Goal: Transaction & Acquisition: Purchase product/service

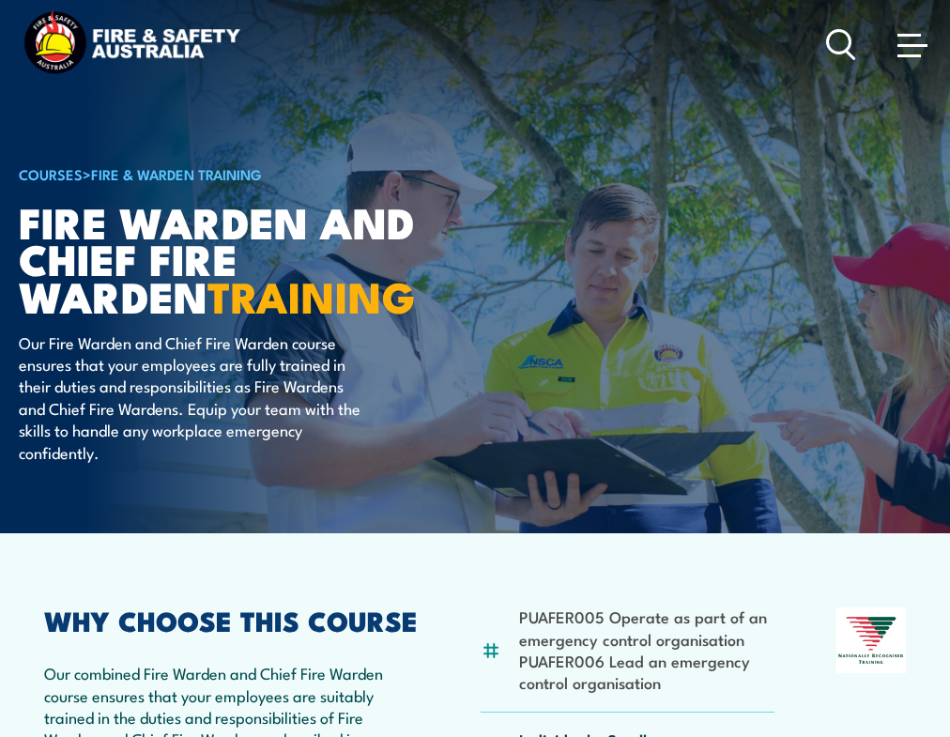
click at [904, 50] on span at bounding box center [912, 44] width 30 height 21
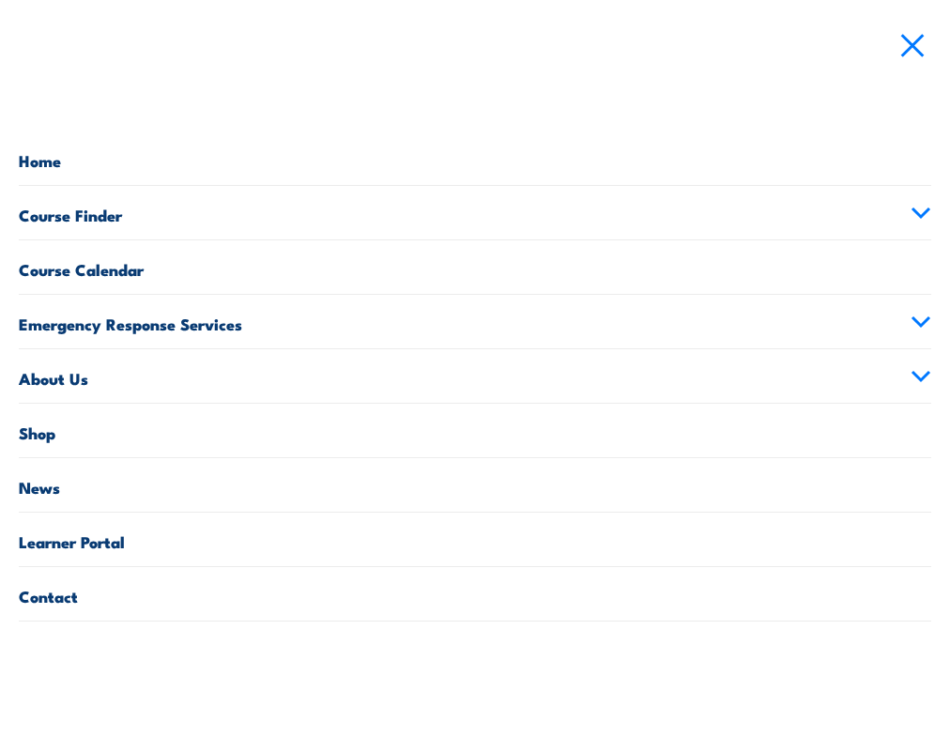
click at [57, 432] on link "Shop" at bounding box center [475, 431] width 912 height 54
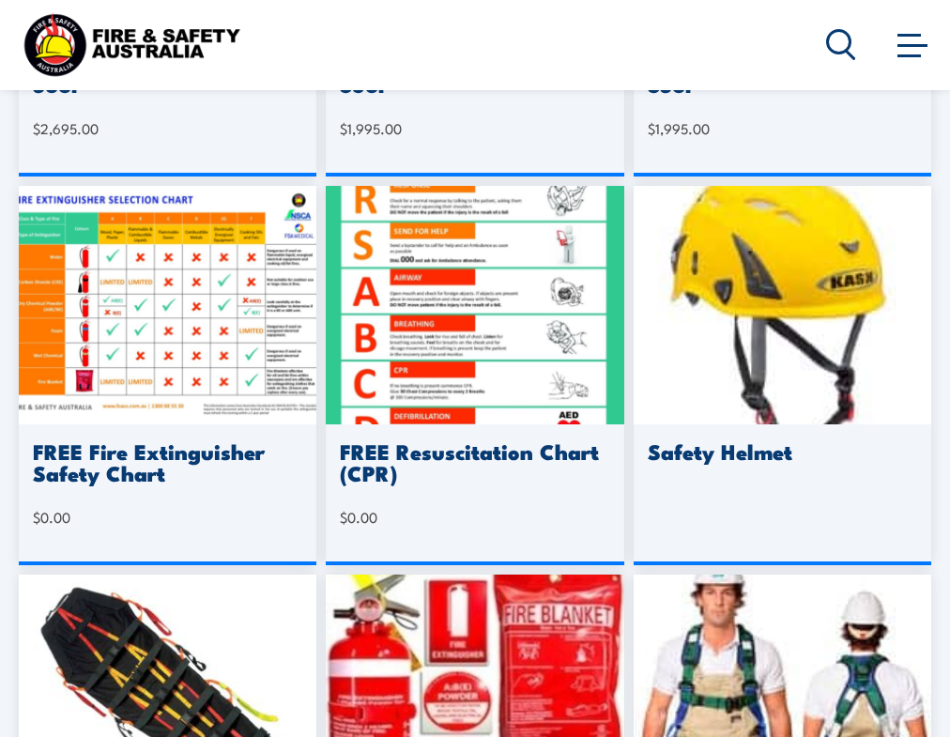
scroll to position [1147, 0]
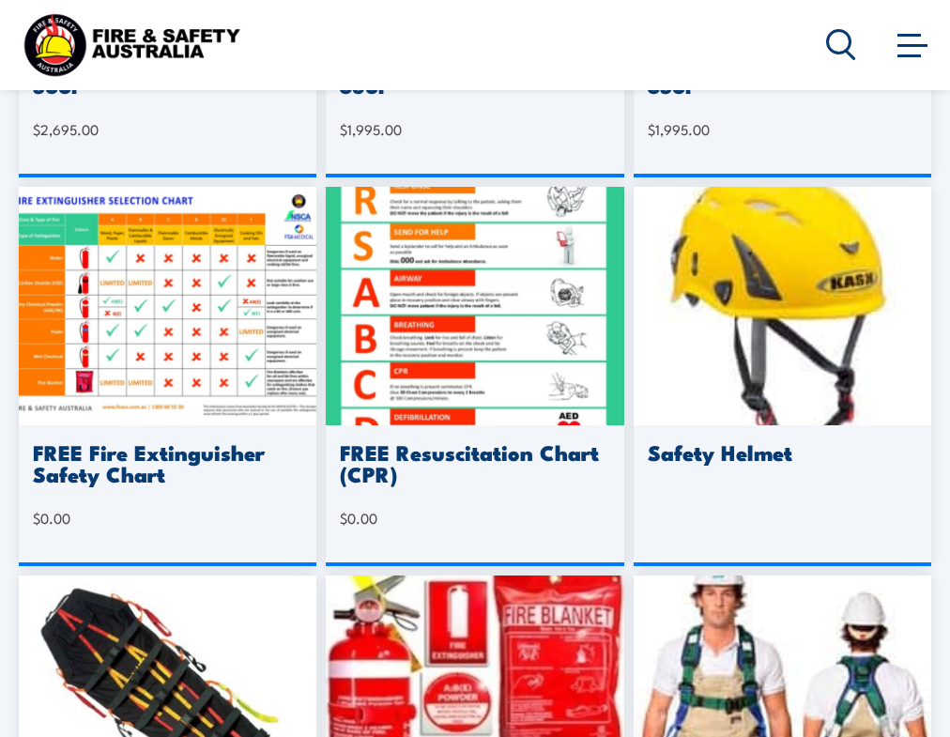
click at [133, 456] on h3 "FREE Fire Extinguisher Safety Chart" at bounding box center [167, 462] width 269 height 43
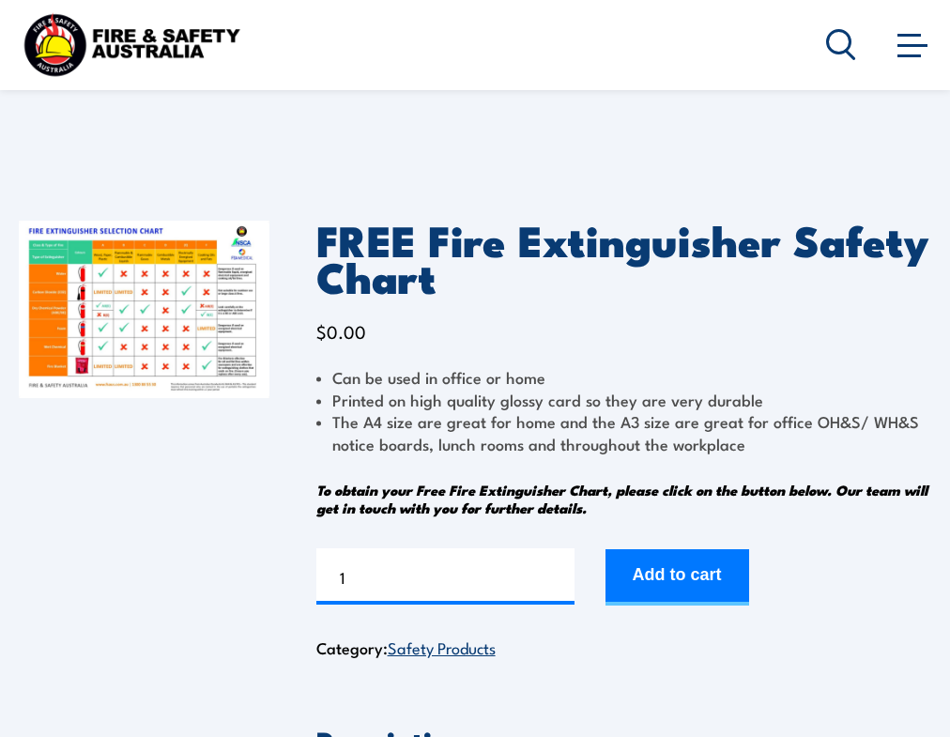
click at [694, 574] on button "Add to cart" at bounding box center [677, 577] width 144 height 56
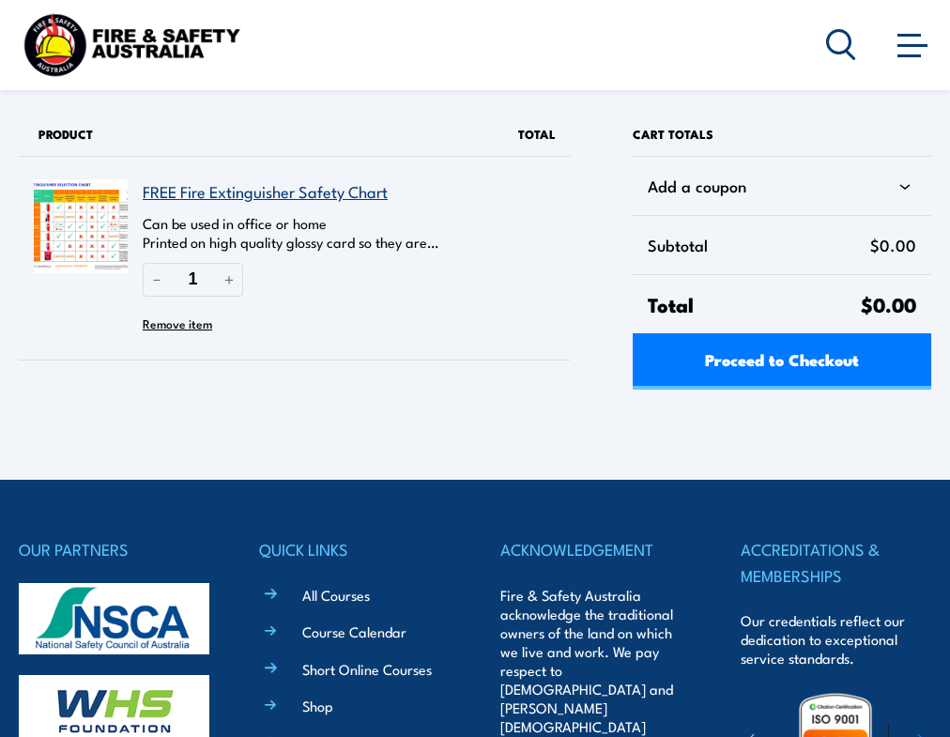
click at [734, 355] on span "Proceed to Checkout" at bounding box center [782, 359] width 154 height 50
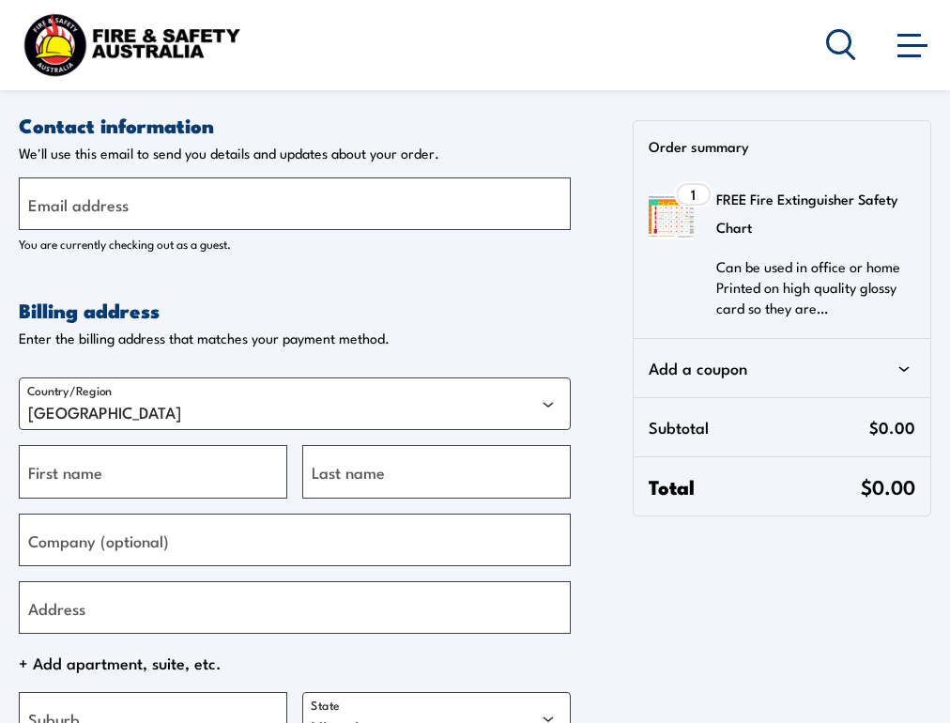
select select "VIC"
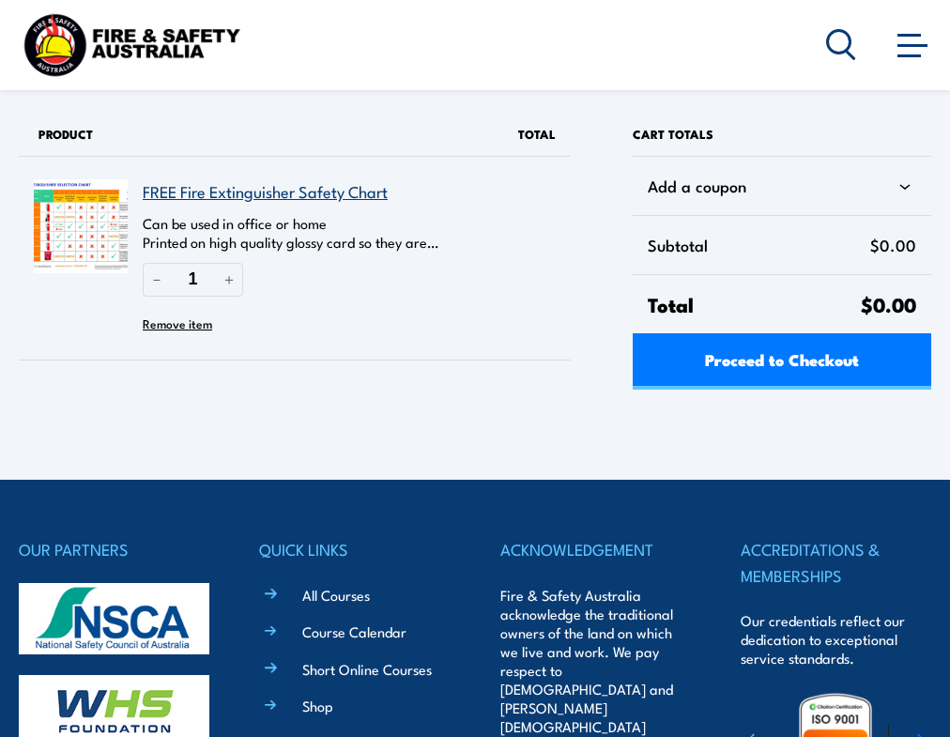
click at [226, 186] on link "FREE Fire Extinguisher Safety Chart" at bounding box center [265, 190] width 245 height 23
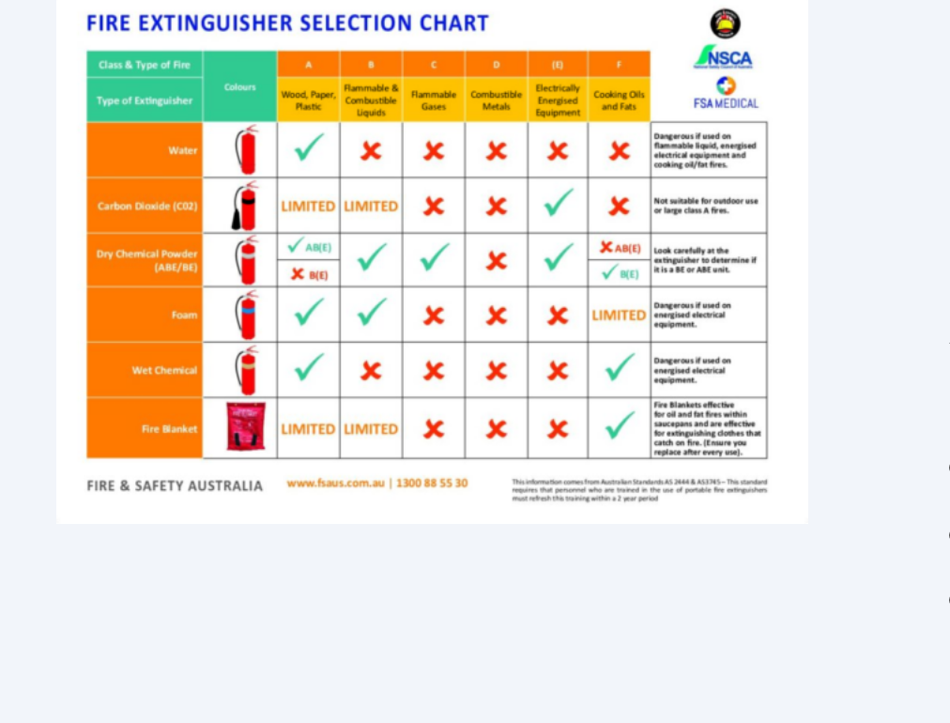
scroll to position [40, 0]
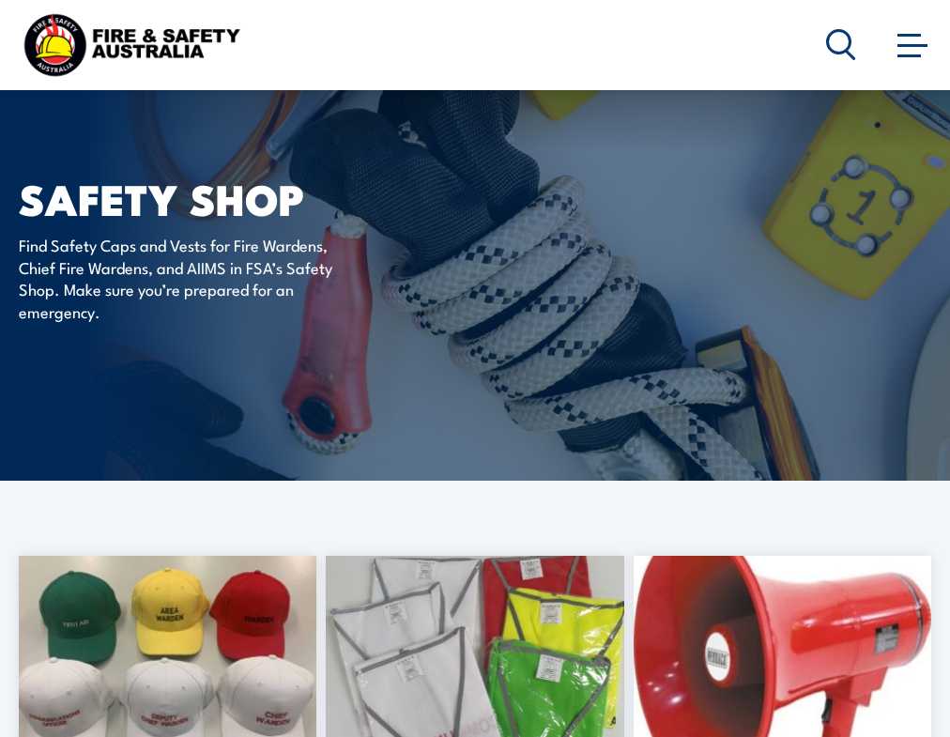
scroll to position [446, 0]
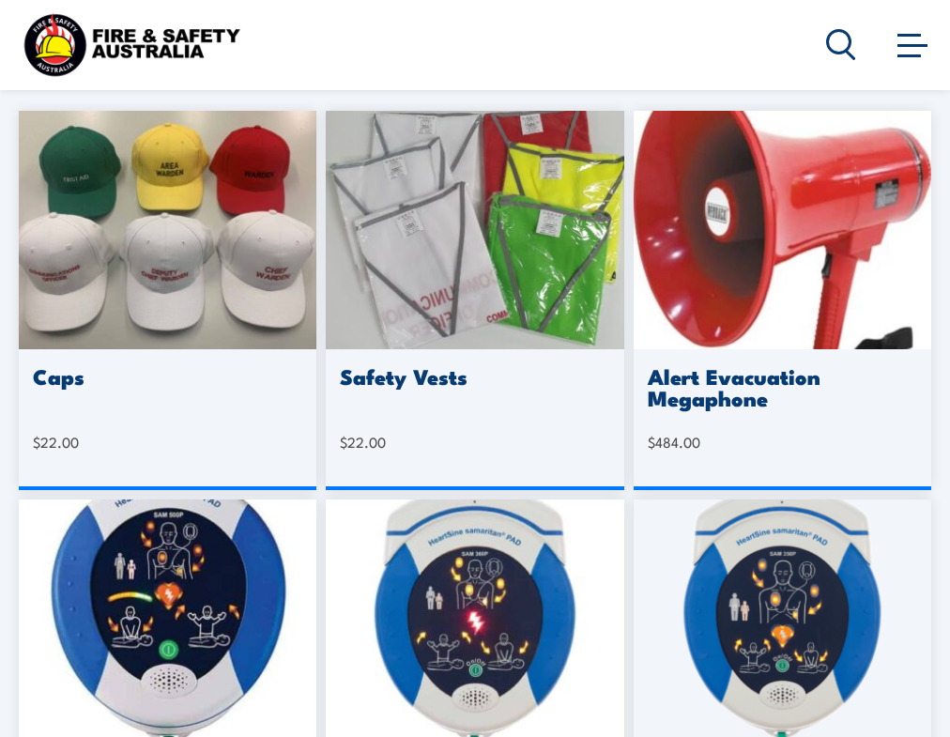
click at [103, 327] on img at bounding box center [168, 230] width 298 height 238
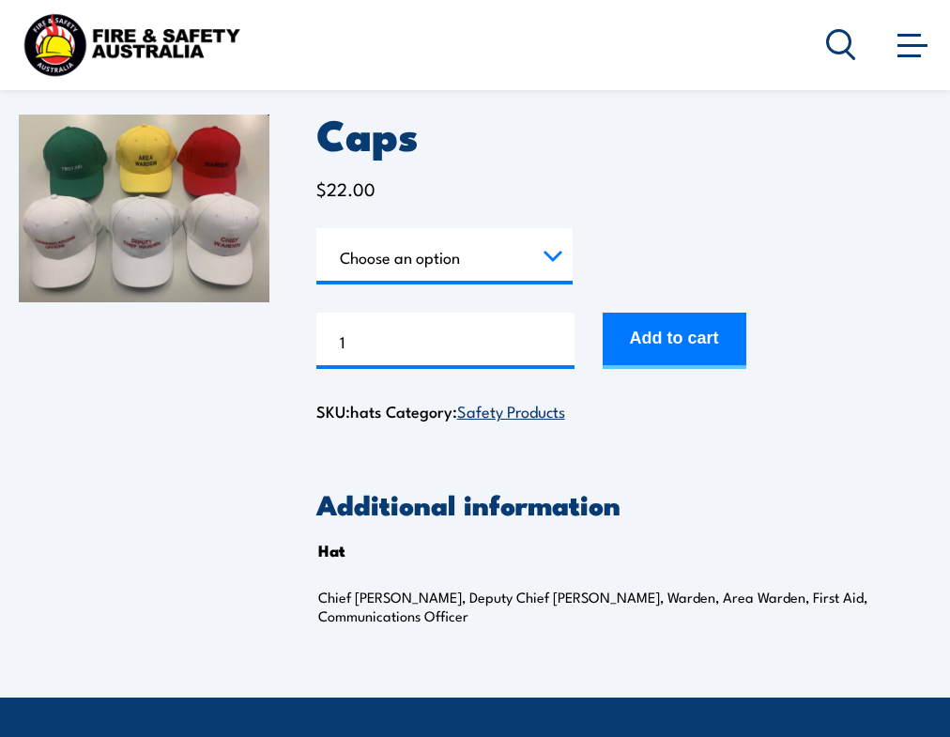
scroll to position [49, 0]
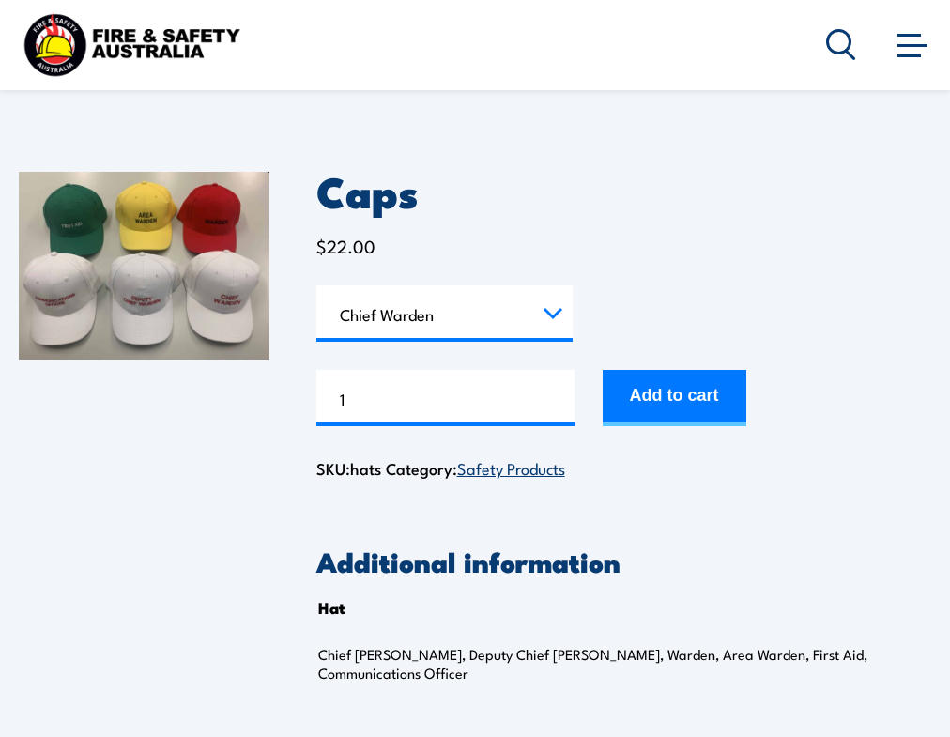
select select "Chief Warden"
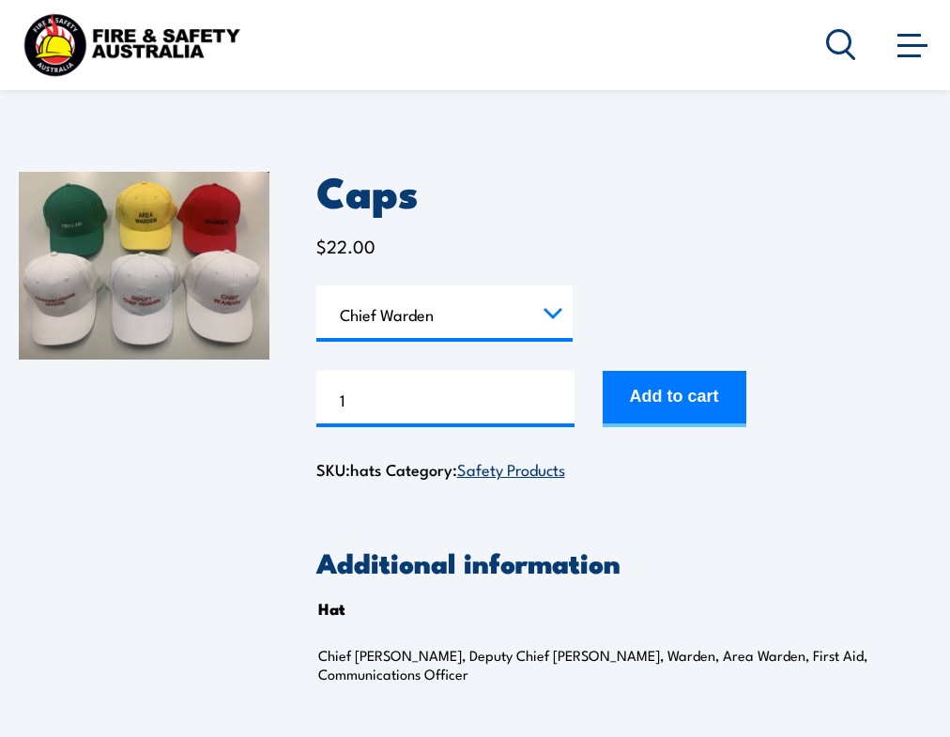
click at [727, 299] on form "Hat Choose an option Chief Warden Deputy Chief Warden Warden Area Warden First …" at bounding box center [623, 356] width 615 height 142
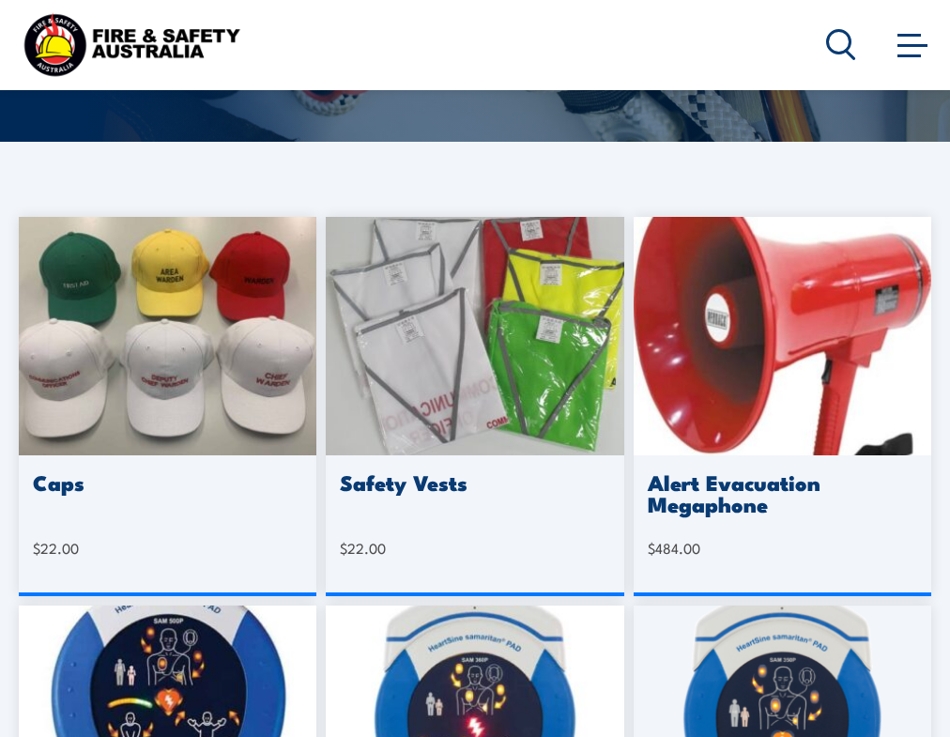
scroll to position [303, 0]
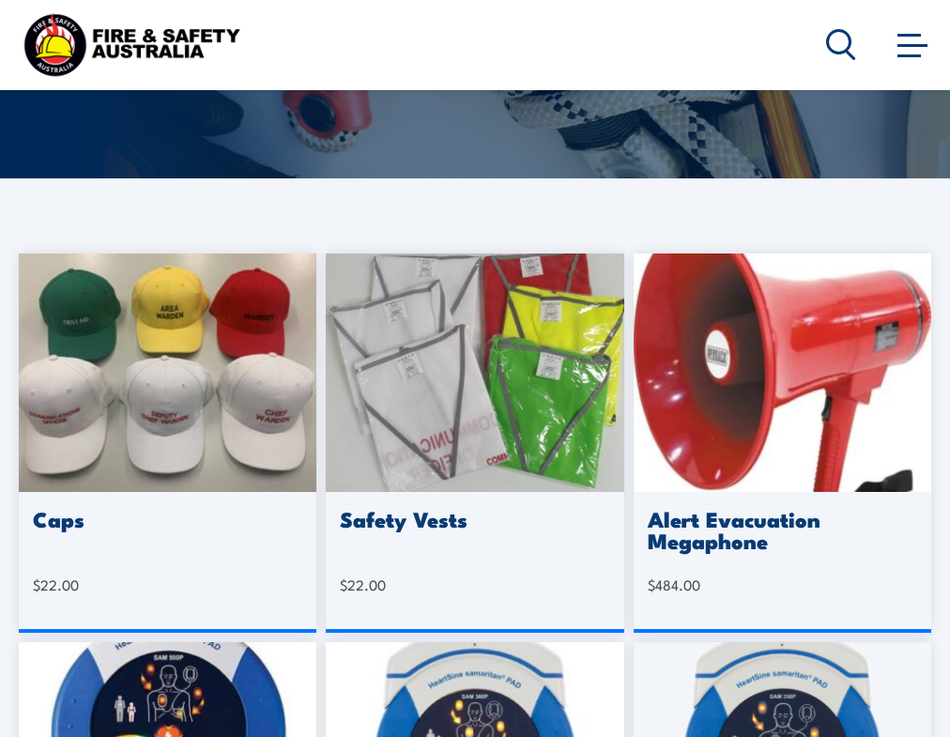
click at [375, 515] on h3 "Safety Vests" at bounding box center [474, 519] width 269 height 22
